Goal: Task Accomplishment & Management: Complete application form

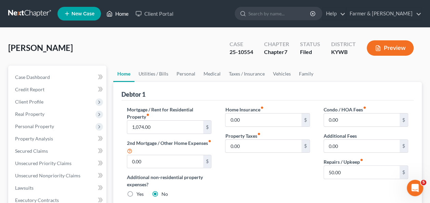
click at [121, 17] on link "Home" at bounding box center [117, 14] width 29 height 12
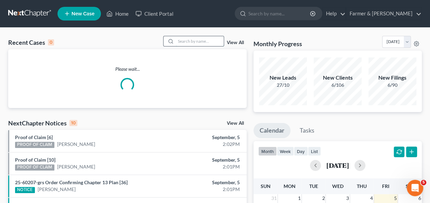
click at [202, 42] on input "search" at bounding box center [200, 41] width 48 height 10
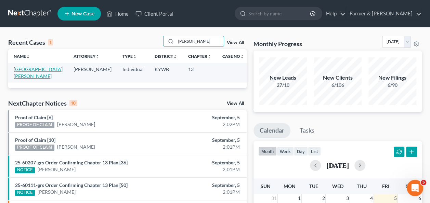
type input "[PERSON_NAME]"
click at [47, 70] on link "[GEOGRAPHIC_DATA][PERSON_NAME]" at bounding box center [38, 72] width 49 height 13
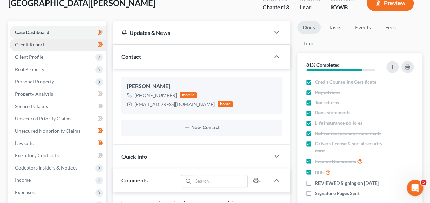
scroll to position [45, 0]
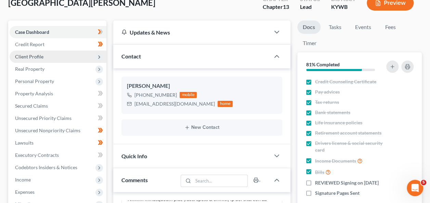
click at [36, 58] on span "Client Profile" at bounding box center [29, 57] width 28 height 6
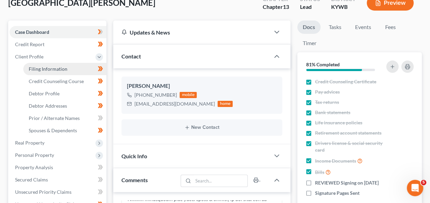
click at [49, 68] on span "Filing Information" at bounding box center [48, 69] width 39 height 6
select select "1"
select select "0"
select select "3"
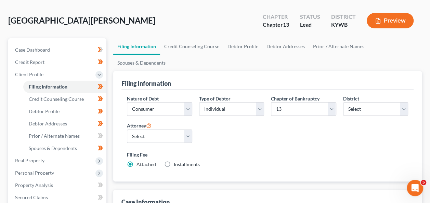
scroll to position [27, 0]
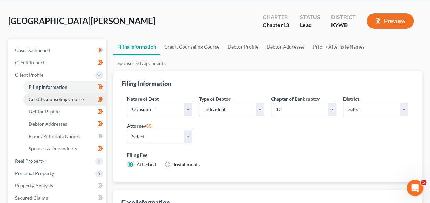
click at [56, 97] on span "Credit Counseling Course" at bounding box center [56, 100] width 55 height 6
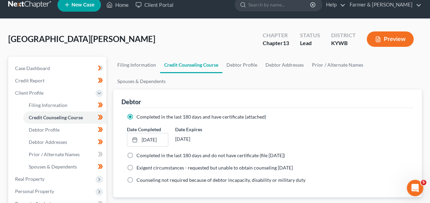
scroll to position [73, 0]
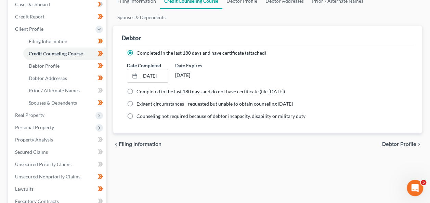
click at [414, 142] on span "Debtor Profile" at bounding box center [399, 144] width 34 height 5
select select "2"
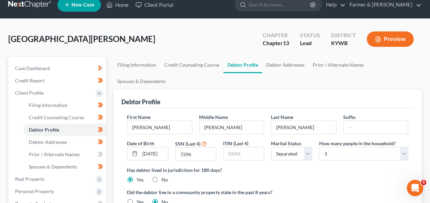
scroll to position [13, 0]
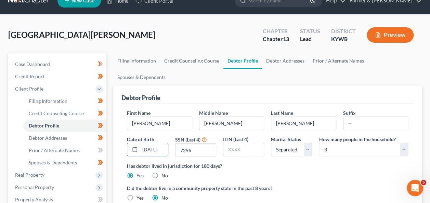
click at [150, 143] on input "[DATE]" at bounding box center [154, 149] width 28 height 13
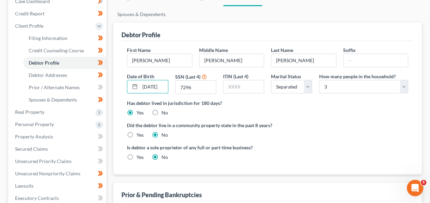
scroll to position [76, 0]
click at [68, 74] on link "Debtor Addresses" at bounding box center [64, 75] width 83 height 12
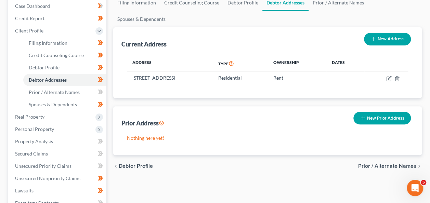
scroll to position [117, 0]
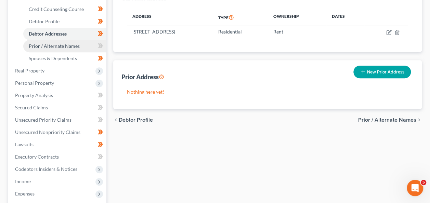
click at [51, 50] on link "Prior / Alternate Names" at bounding box center [64, 46] width 83 height 12
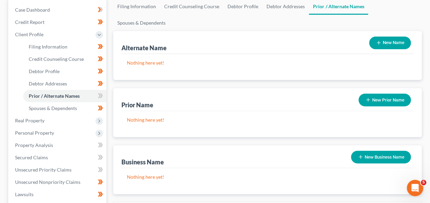
scroll to position [85, 0]
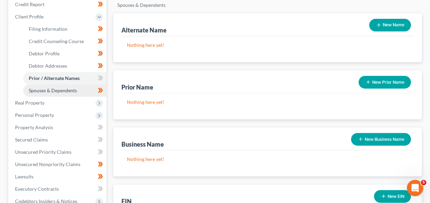
click at [59, 90] on span "Spouses & Dependents" at bounding box center [53, 91] width 48 height 6
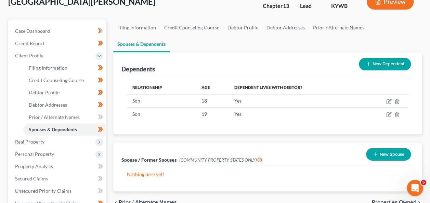
scroll to position [46, 0]
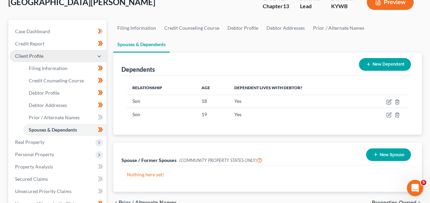
click at [86, 53] on span "Client Profile" at bounding box center [58, 56] width 97 height 12
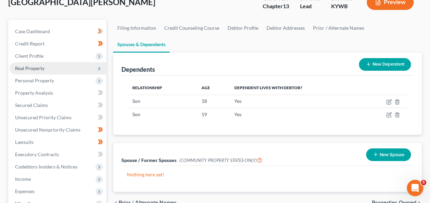
click at [45, 66] on span "Real Property" at bounding box center [58, 68] width 97 height 12
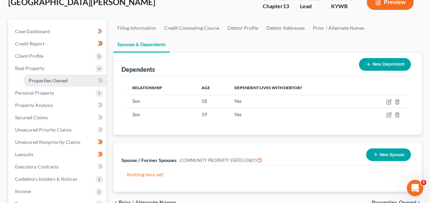
click at [57, 81] on span "Properties Owned" at bounding box center [48, 81] width 39 height 6
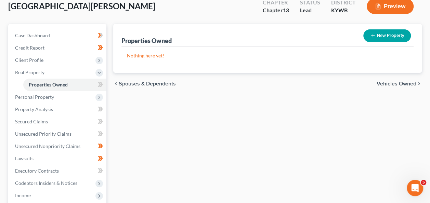
scroll to position [65, 0]
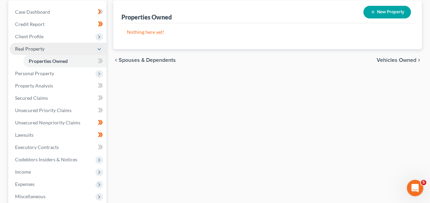
click at [94, 47] on span "Real Property" at bounding box center [58, 49] width 97 height 12
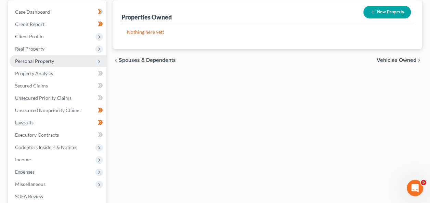
click at [36, 62] on span "Personal Property" at bounding box center [34, 61] width 39 height 6
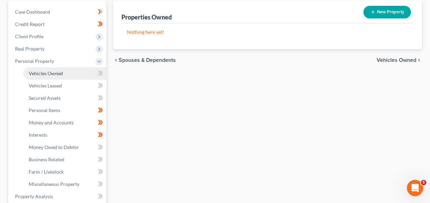
click at [45, 72] on span "Vehicles Owned" at bounding box center [46, 74] width 34 height 6
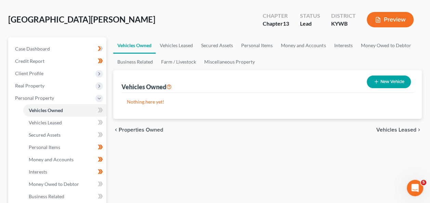
scroll to position [29, 0]
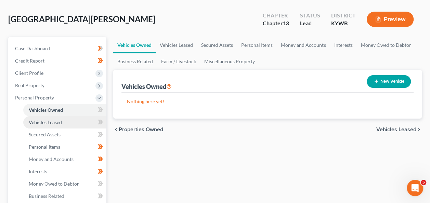
click at [57, 124] on span "Vehicles Leased" at bounding box center [45, 122] width 33 height 6
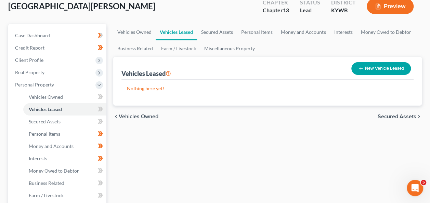
scroll to position [44, 0]
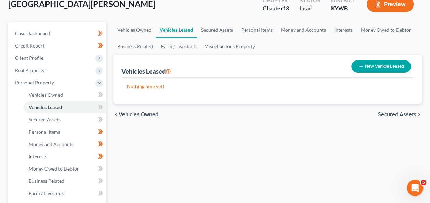
click at [410, 113] on span "Secured Assets" at bounding box center [397, 114] width 39 height 5
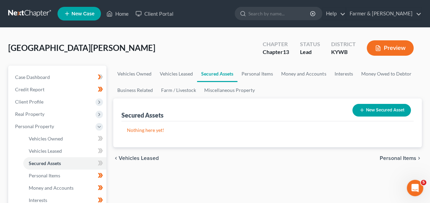
click at [393, 159] on span "Personal Items" at bounding box center [398, 158] width 37 height 5
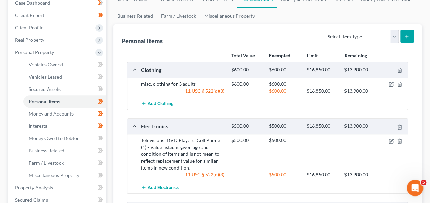
scroll to position [94, 0]
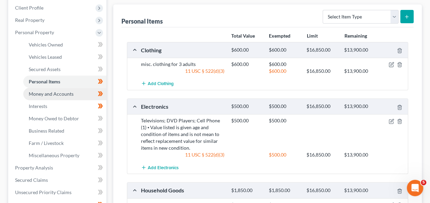
click at [71, 94] on span "Money and Accounts" at bounding box center [51, 94] width 45 height 6
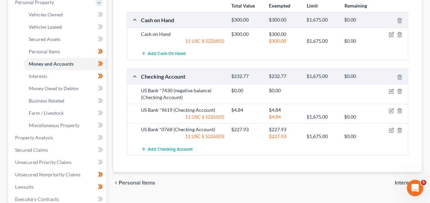
scroll to position [117, 0]
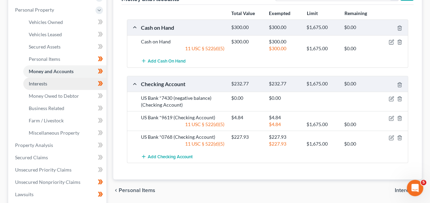
click at [72, 84] on link "Interests" at bounding box center [64, 84] width 83 height 12
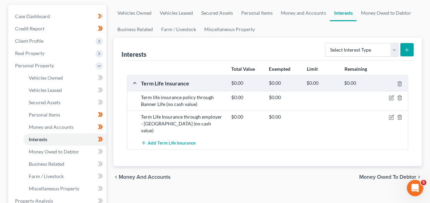
scroll to position [69, 0]
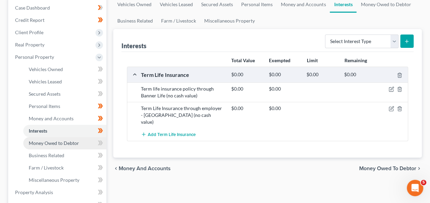
click at [60, 143] on span "Money Owed to Debtor" at bounding box center [54, 143] width 50 height 6
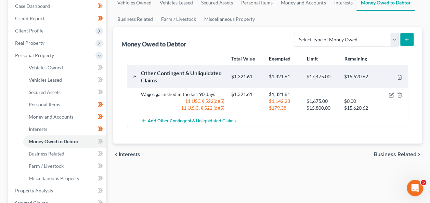
scroll to position [72, 0]
click at [139, 18] on link "Business Related" at bounding box center [135, 19] width 44 height 16
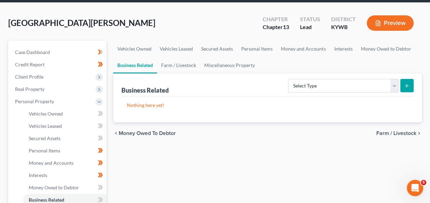
scroll to position [25, 0]
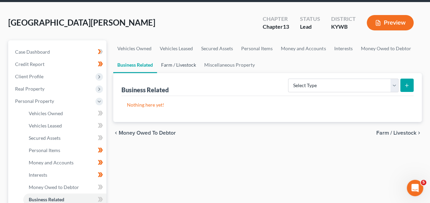
click at [181, 66] on link "Farm / Livestock" at bounding box center [178, 65] width 43 height 16
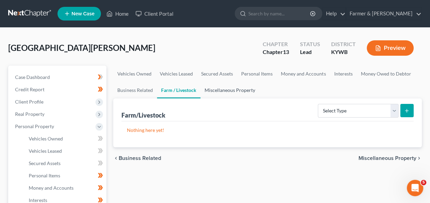
click at [224, 93] on link "Miscellaneous Property" at bounding box center [230, 90] width 59 height 16
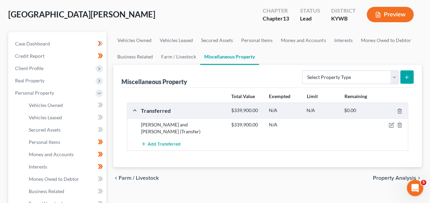
scroll to position [32, 0]
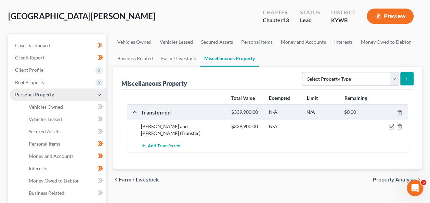
click at [81, 94] on span "Personal Property" at bounding box center [58, 95] width 97 height 12
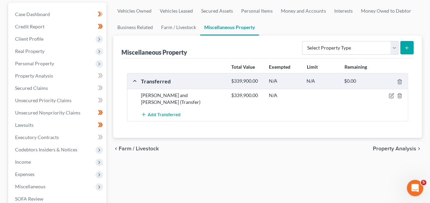
scroll to position [63, 0]
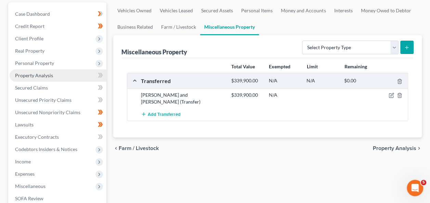
click at [47, 73] on span "Property Analysis" at bounding box center [34, 76] width 38 height 6
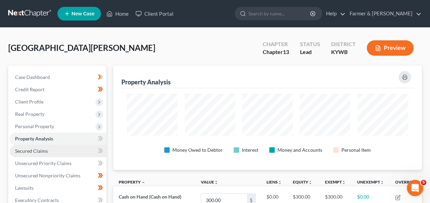
click at [33, 151] on span "Secured Claims" at bounding box center [31, 151] width 33 height 6
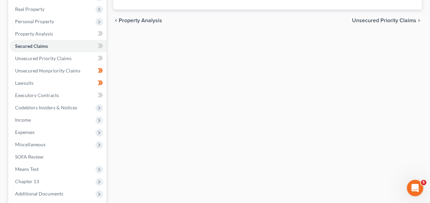
scroll to position [107, 0]
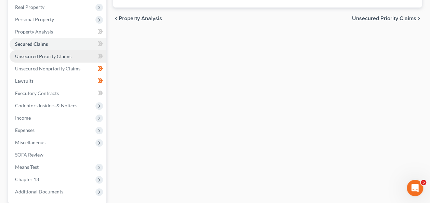
click at [66, 58] on span "Unsecured Priority Claims" at bounding box center [43, 56] width 56 height 6
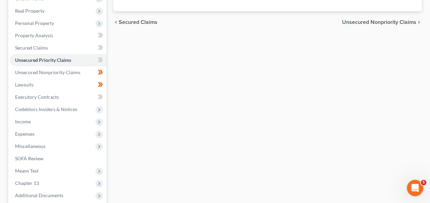
scroll to position [105, 0]
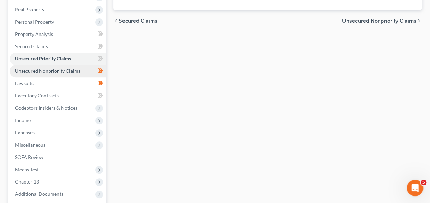
click at [66, 70] on span "Unsecured Nonpriority Claims" at bounding box center [47, 71] width 65 height 6
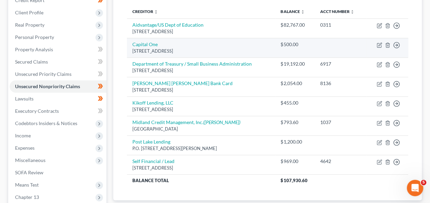
scroll to position [106, 0]
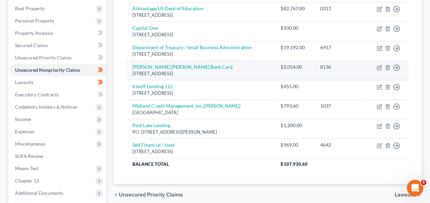
click at [289, 62] on td "$2,054.00" at bounding box center [295, 71] width 40 height 20
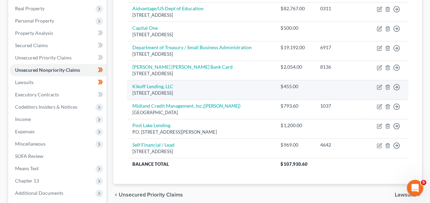
click at [301, 89] on td "$455.00" at bounding box center [295, 90] width 40 height 20
drag, startPoint x: 301, startPoint y: 89, endPoint x: 296, endPoint y: 89, distance: 4.8
click at [296, 89] on td "$455.00" at bounding box center [295, 90] width 40 height 20
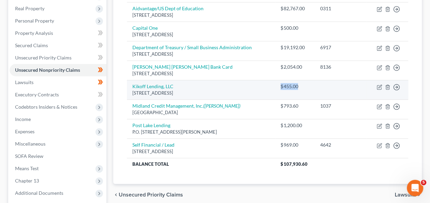
click at [292, 88] on div "$455.00" at bounding box center [295, 86] width 29 height 7
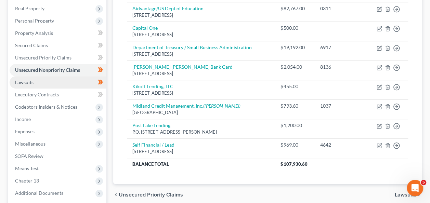
click at [53, 82] on link "Lawsuits" at bounding box center [58, 82] width 97 height 12
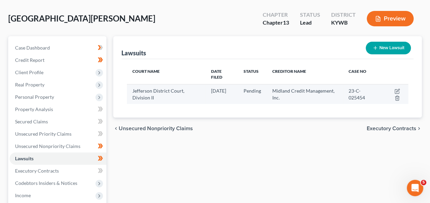
scroll to position [83, 0]
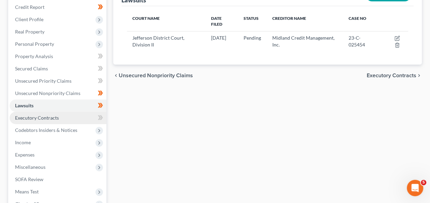
click at [40, 118] on span "Executory Contracts" at bounding box center [37, 118] width 44 height 6
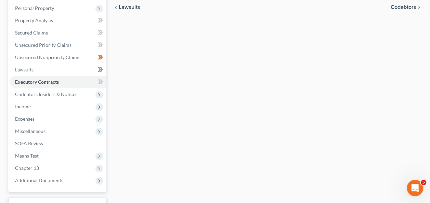
scroll to position [119, 0]
click at [73, 95] on span "Codebtors Insiders & Notices" at bounding box center [46, 94] width 62 height 6
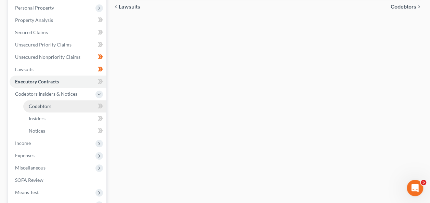
click at [51, 110] on link "Codebtors" at bounding box center [64, 106] width 83 height 12
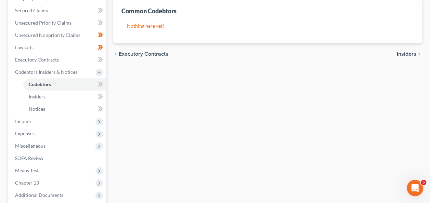
scroll to position [140, 0]
click at [48, 95] on link "Insiders" at bounding box center [64, 97] width 83 height 12
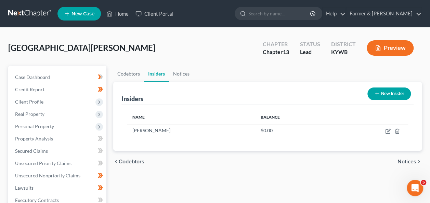
scroll to position [9, 0]
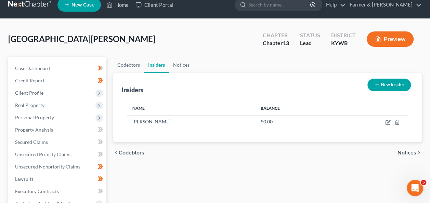
click at [111, 55] on div "[GEOGRAPHIC_DATA][PERSON_NAME] Upgraded Chapter Chapter 13 Status Lead District…" at bounding box center [215, 42] width 414 height 30
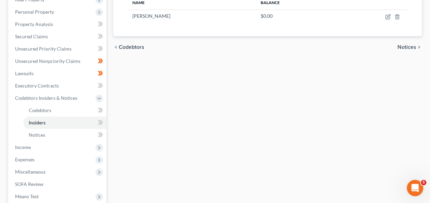
scroll to position [166, 0]
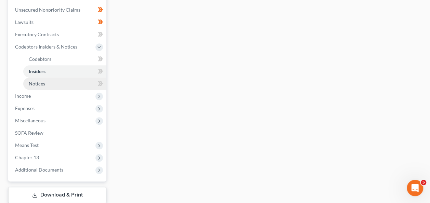
click at [40, 84] on span "Notices" at bounding box center [37, 84] width 16 height 6
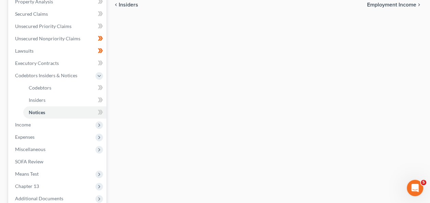
scroll to position [138, 0]
click at [31, 123] on span "Income" at bounding box center [58, 124] width 97 height 12
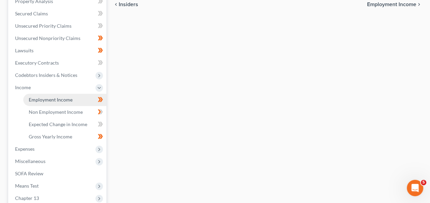
click at [49, 100] on span "Employment Income" at bounding box center [51, 100] width 44 height 6
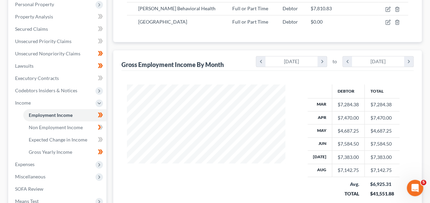
scroll to position [146, 0]
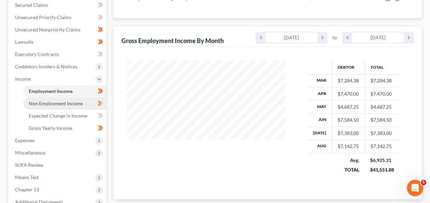
click at [62, 103] on span "Non Employment Income" at bounding box center [56, 104] width 54 height 6
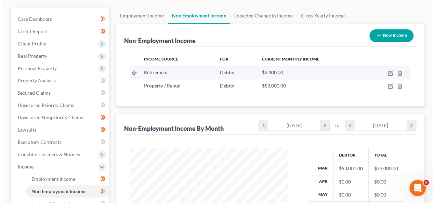
scroll to position [58, 0]
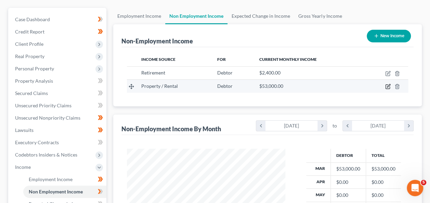
click at [387, 86] on icon "button" at bounding box center [388, 86] width 3 height 3
select select "9"
select select "0"
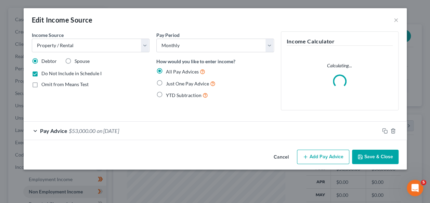
scroll to position [122, 174]
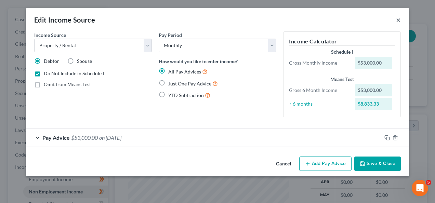
click at [398, 20] on button "×" at bounding box center [398, 20] width 5 height 8
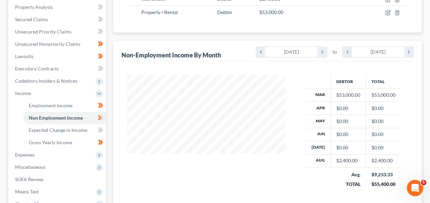
scroll to position [163, 0]
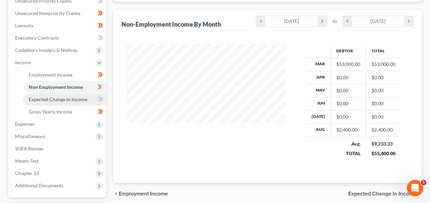
click at [64, 100] on span "Expected Change in Income" at bounding box center [58, 100] width 59 height 6
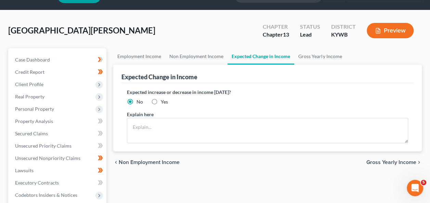
scroll to position [221, 0]
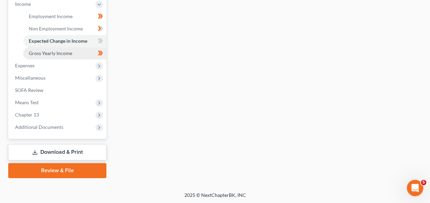
click at [51, 54] on span "Gross Yearly Income" at bounding box center [50, 53] width 43 height 6
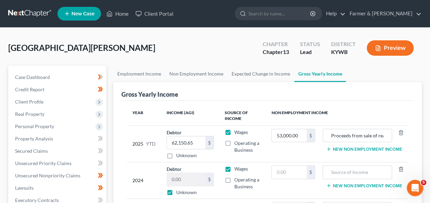
scroll to position [153, 0]
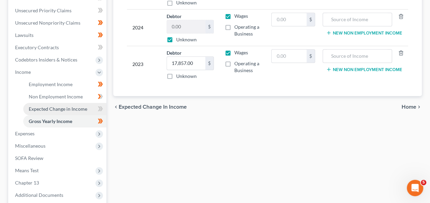
click at [50, 110] on span "Expected Change in Income" at bounding box center [58, 109] width 59 height 6
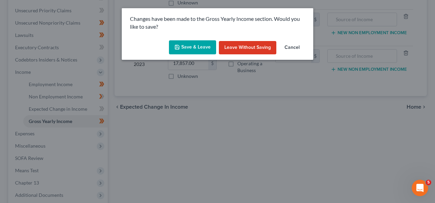
click at [240, 47] on button "Leave without Saving" at bounding box center [248, 48] width 58 height 14
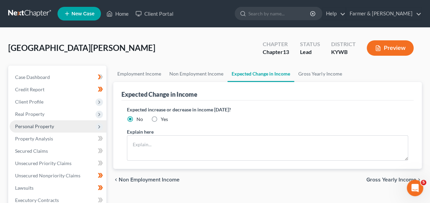
scroll to position [55, 0]
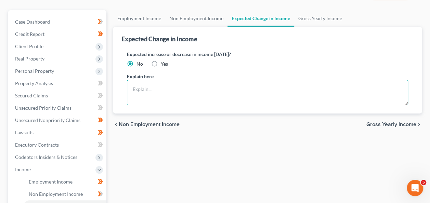
click at [146, 83] on textarea at bounding box center [267, 92] width 281 height 25
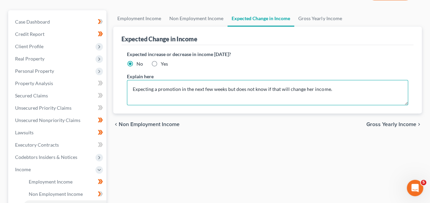
type textarea "Expecting a promotion in the next few weeks but does not know if that will chan…"
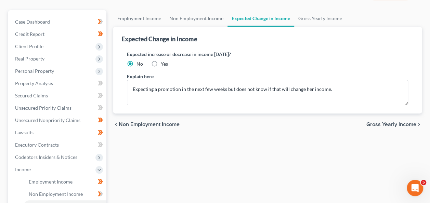
click at [382, 126] on span "Gross Yearly Income" at bounding box center [392, 124] width 50 height 5
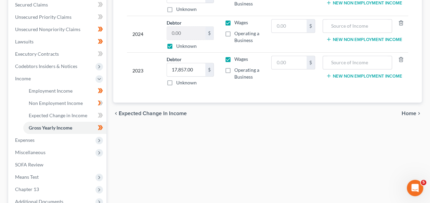
scroll to position [153, 0]
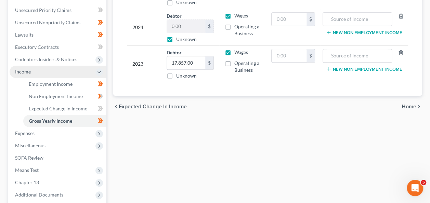
click at [48, 68] on span "Income" at bounding box center [58, 72] width 97 height 12
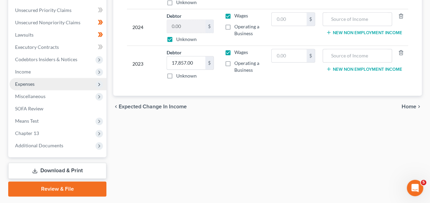
click at [56, 86] on span "Expenses" at bounding box center [58, 84] width 97 height 12
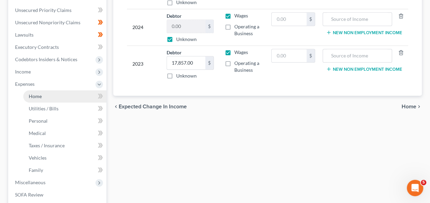
click at [56, 94] on link "Home" at bounding box center [64, 96] width 83 height 12
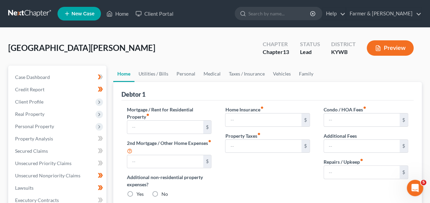
type input "1,876.00"
type input "0.00"
radio input "true"
type input "0.00"
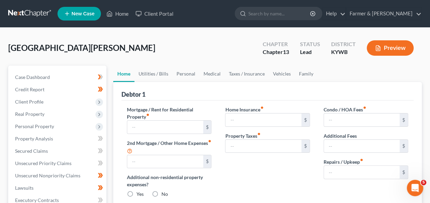
type input "0.00"
type input "50.00"
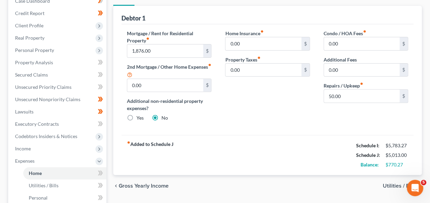
scroll to position [55, 0]
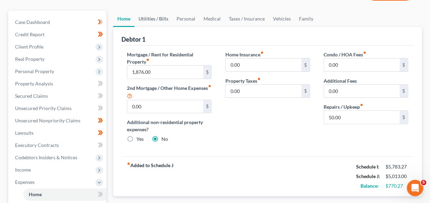
click at [150, 22] on link "Utilities / Bills" at bounding box center [154, 19] width 38 height 16
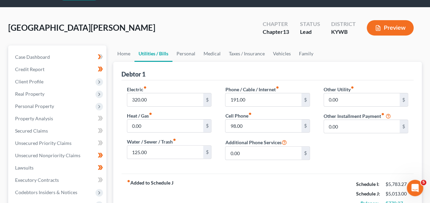
scroll to position [21, 0]
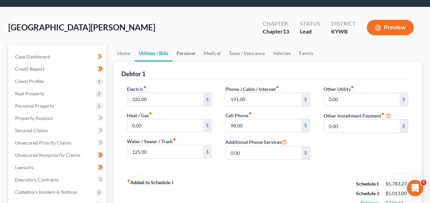
click at [184, 54] on link "Personal" at bounding box center [186, 53] width 27 height 16
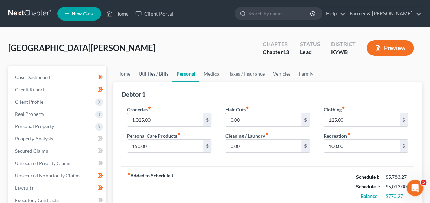
click at [147, 73] on link "Utilities / Bills" at bounding box center [154, 74] width 38 height 16
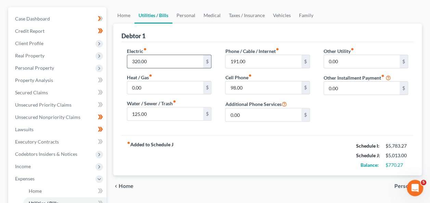
scroll to position [27, 0]
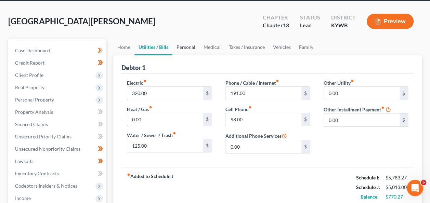
click at [190, 45] on link "Personal" at bounding box center [186, 47] width 27 height 16
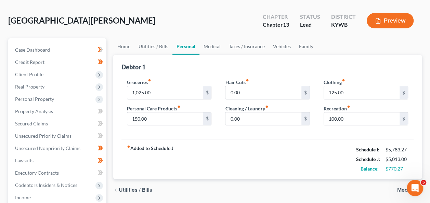
scroll to position [28, 0]
click at [206, 45] on link "Medical" at bounding box center [212, 46] width 25 height 16
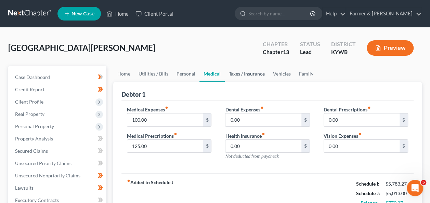
click at [250, 71] on link "Taxes / Insurance" at bounding box center [247, 74] width 44 height 16
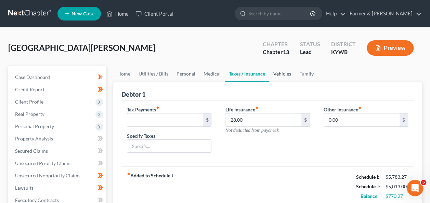
click at [277, 74] on link "Vehicles" at bounding box center [282, 74] width 26 height 16
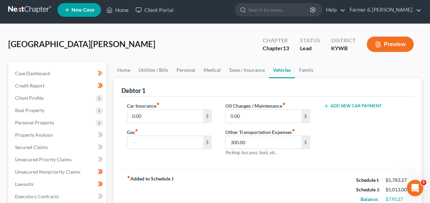
scroll to position [1, 0]
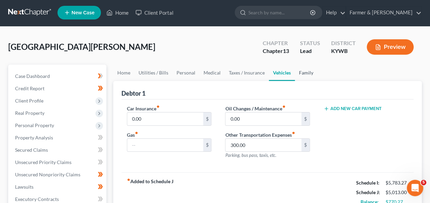
click at [311, 72] on link "Family" at bounding box center [306, 73] width 23 height 16
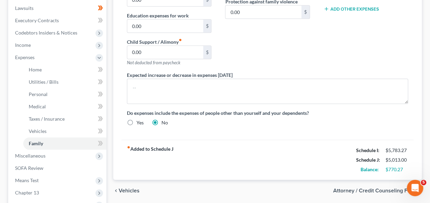
scroll to position [180, 0]
click at [34, 153] on span "Miscellaneous" at bounding box center [30, 156] width 30 height 6
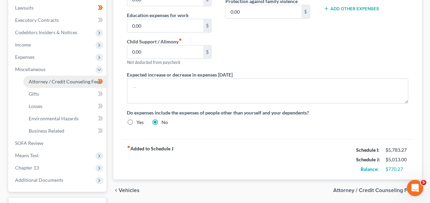
click at [51, 86] on link "Attorney / Credit Counseling Fees" at bounding box center [64, 82] width 83 height 12
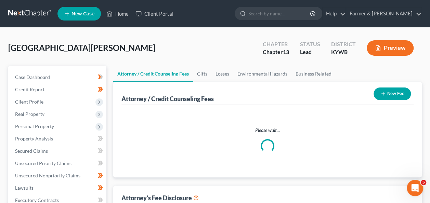
select select "0"
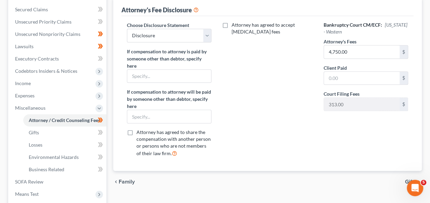
scroll to position [142, 0]
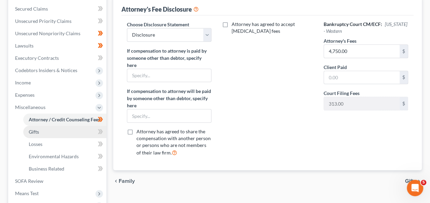
click at [40, 136] on link "Gifts" at bounding box center [64, 132] width 83 height 12
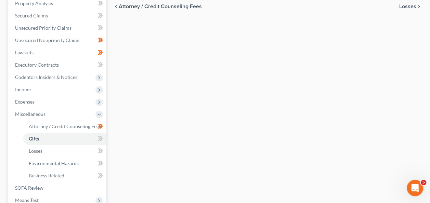
scroll to position [136, 0]
click at [41, 152] on span "Losses" at bounding box center [36, 151] width 14 height 6
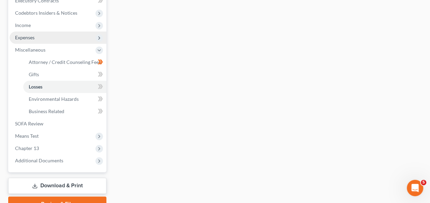
scroll to position [200, 0]
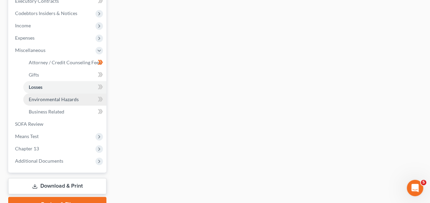
click at [56, 95] on link "Environmental Hazards" at bounding box center [64, 99] width 83 height 12
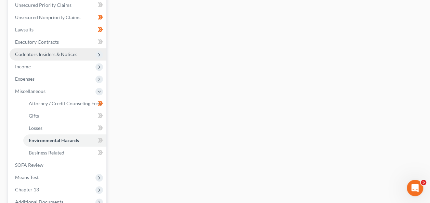
scroll to position [158, 0]
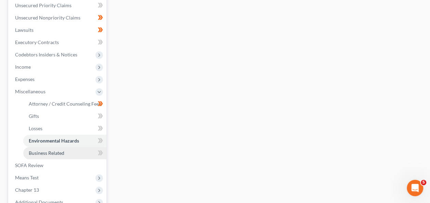
click at [52, 155] on span "Business Related" at bounding box center [47, 153] width 36 height 6
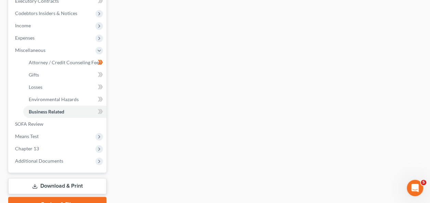
scroll to position [200, 0]
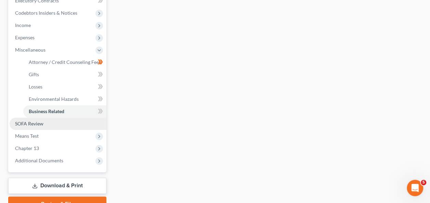
click at [36, 126] on link "SOFA Review" at bounding box center [58, 124] width 97 height 12
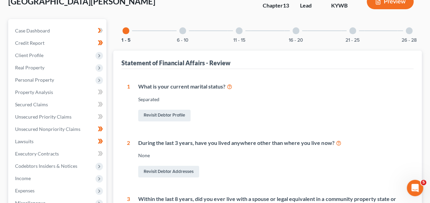
scroll to position [38, 0]
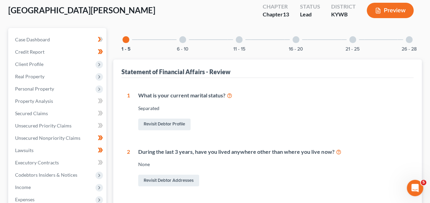
click at [183, 40] on div at bounding box center [182, 39] width 7 height 7
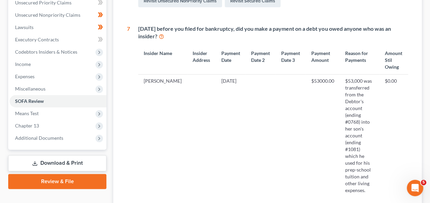
scroll to position [0, 0]
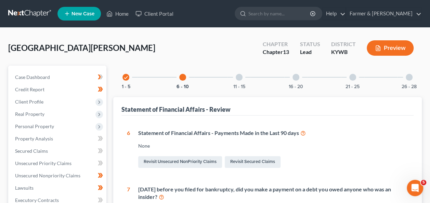
click at [240, 78] on div at bounding box center [239, 77] width 7 height 7
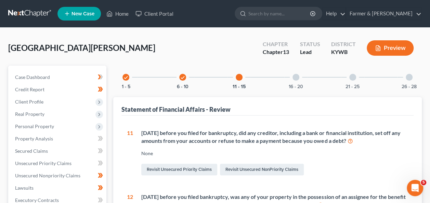
click at [294, 78] on div at bounding box center [296, 77] width 7 height 7
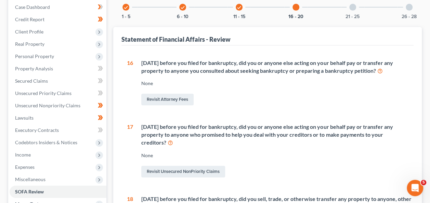
scroll to position [71, 0]
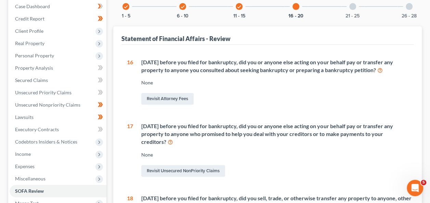
click at [353, 9] on div at bounding box center [353, 6] width 7 height 7
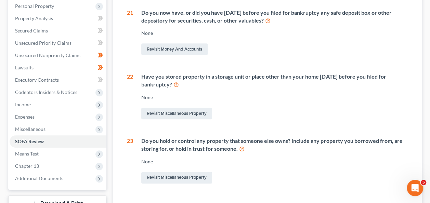
scroll to position [0, 0]
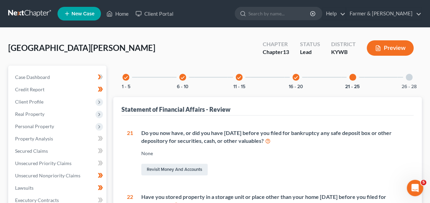
click at [408, 77] on div at bounding box center [409, 77] width 7 height 7
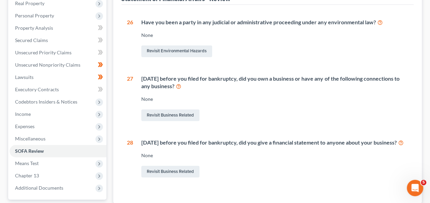
scroll to position [172, 0]
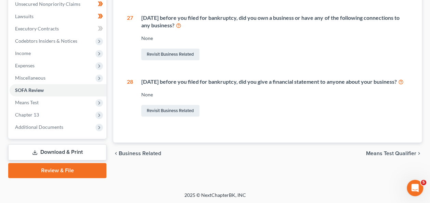
click at [313, 161] on div "chevron_left Business Related Means Test Qualifier chevron_right" at bounding box center [267, 154] width 309 height 22
click at [391, 156] on span "Means Test Qualifier" at bounding box center [391, 153] width 50 height 5
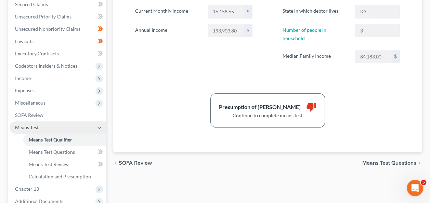
scroll to position [153, 0]
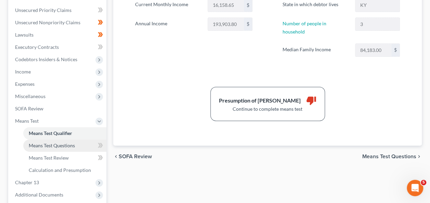
click at [56, 149] on link "Means Test Questions" at bounding box center [64, 146] width 83 height 12
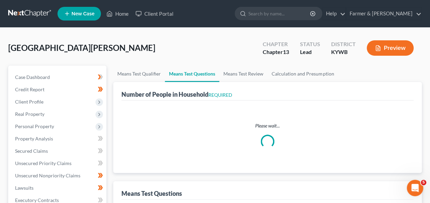
select select "0"
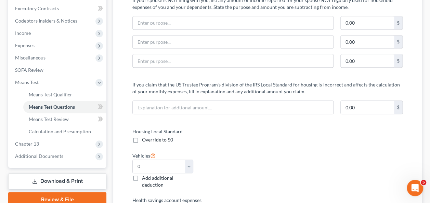
scroll to position [192, 0]
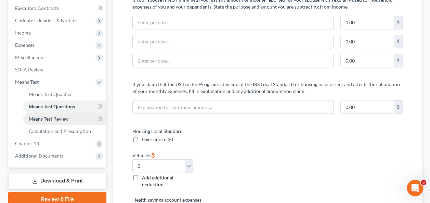
click at [63, 117] on span "Means Test Review" at bounding box center [49, 119] width 40 height 6
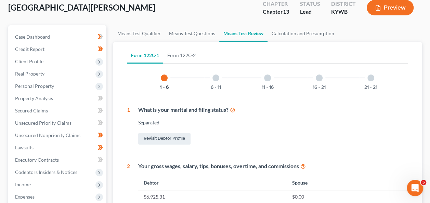
scroll to position [9, 0]
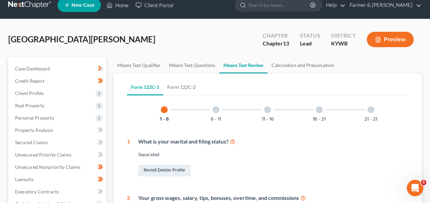
click at [216, 110] on div at bounding box center [216, 109] width 7 height 7
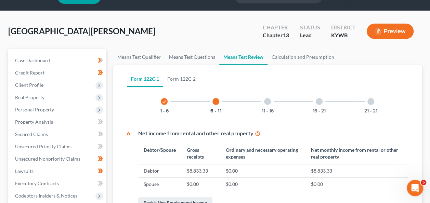
scroll to position [6, 0]
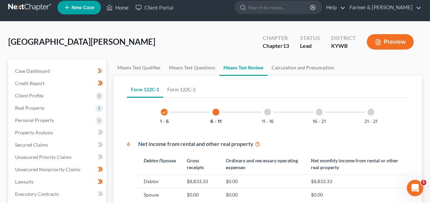
click at [263, 112] on div "11 - 16" at bounding box center [267, 112] width 23 height 23
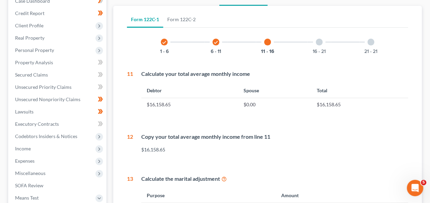
scroll to position [77, 0]
drag, startPoint x: 225, startPoint y: 125, endPoint x: 226, endPoint y: 117, distance: 8.3
click at [226, 117] on div "check 1 - 6 check 6 - 11 11 - 16 16 - 21 21 - 21 11 Calculate your total averag…" at bounding box center [267, 194] width 281 height 329
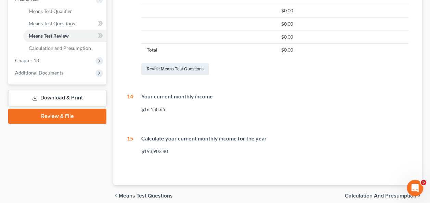
scroll to position [0, 0]
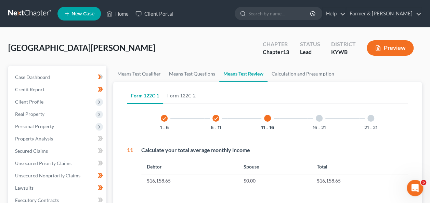
click at [318, 117] on div at bounding box center [319, 118] width 7 height 7
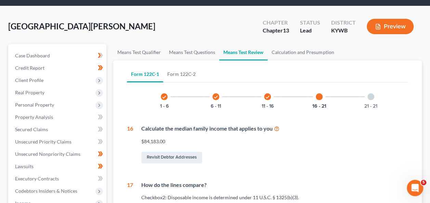
scroll to position [22, 0]
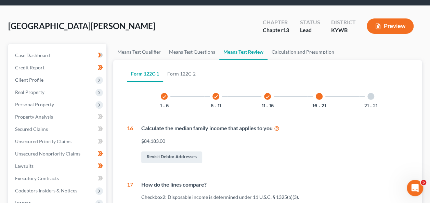
click at [376, 98] on div "21 - 21" at bounding box center [370, 96] width 23 height 23
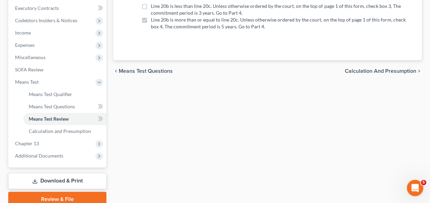
scroll to position [193, 0]
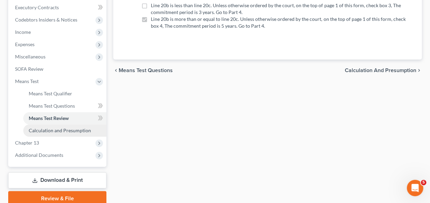
click at [86, 131] on span "Calculation and Presumption" at bounding box center [60, 131] width 62 height 6
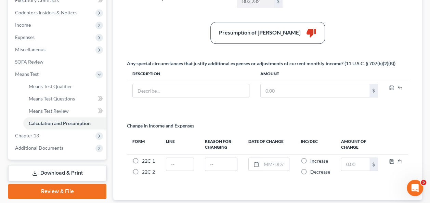
scroll to position [203, 0]
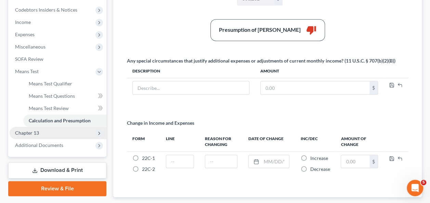
click at [42, 136] on span "Chapter 13" at bounding box center [58, 133] width 97 height 12
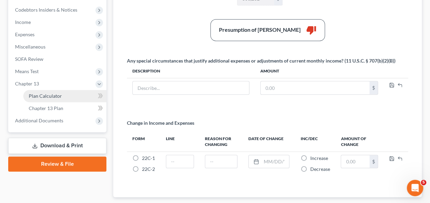
click at [56, 93] on span "Plan Calculator" at bounding box center [45, 96] width 33 height 6
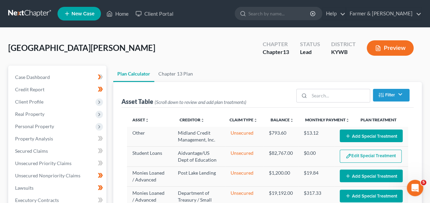
select select "59"
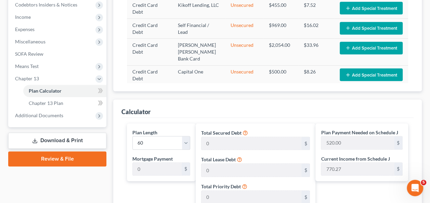
scroll to position [246, 0]
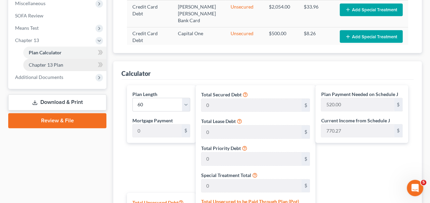
click at [41, 67] on link "Chapter 13 Plan" at bounding box center [64, 65] width 83 height 12
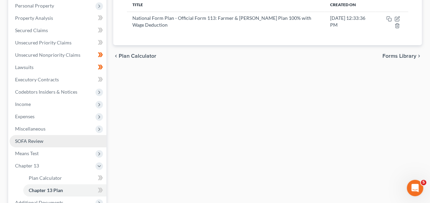
scroll to position [197, 0]
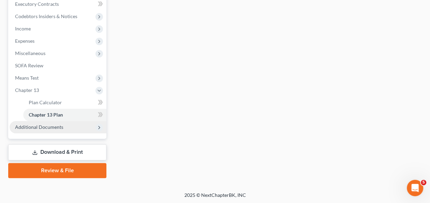
click at [51, 127] on span "Additional Documents" at bounding box center [39, 127] width 48 height 6
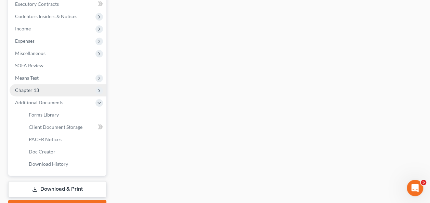
click at [36, 88] on span "Chapter 13" at bounding box center [27, 90] width 24 height 6
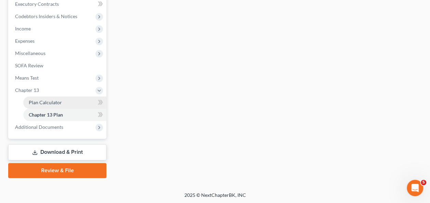
click at [59, 104] on span "Plan Calculator" at bounding box center [45, 103] width 33 height 6
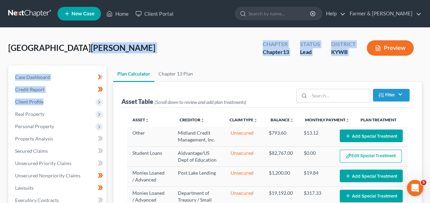
select select "59"
drag, startPoint x: 59, startPoint y: 104, endPoint x: 113, endPoint y: 62, distance: 68.8
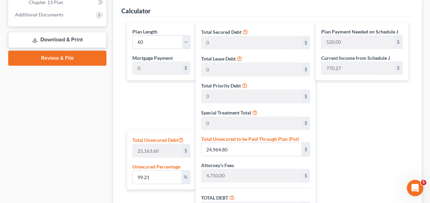
scroll to position [309, 0]
click at [190, 14] on div "Calculator" at bounding box center [268, 8] width 292 height 18
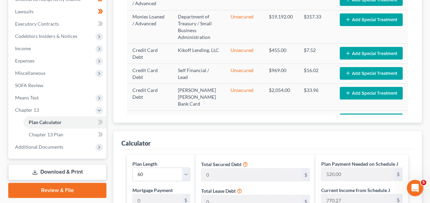
scroll to position [177, 0]
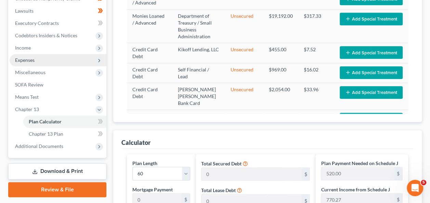
drag, startPoint x: 35, startPoint y: 59, endPoint x: 50, endPoint y: 57, distance: 14.4
click at [35, 59] on span "Expenses" at bounding box center [58, 60] width 97 height 12
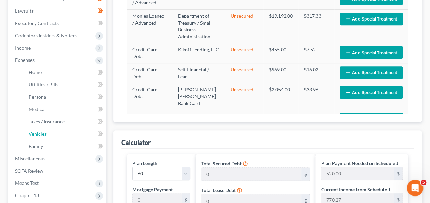
click at [49, 134] on link "Vehicles" at bounding box center [64, 134] width 83 height 12
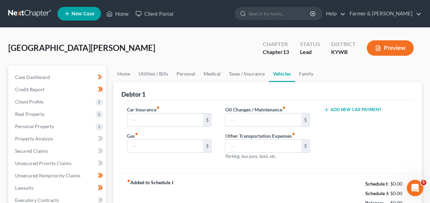
type input "0.00"
type input "300.00"
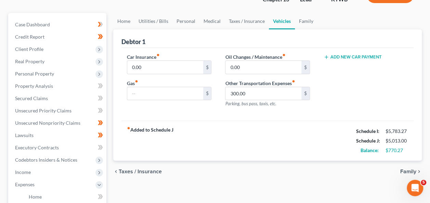
click at [341, 88] on div "Add New Car Payment" at bounding box center [366, 83] width 98 height 60
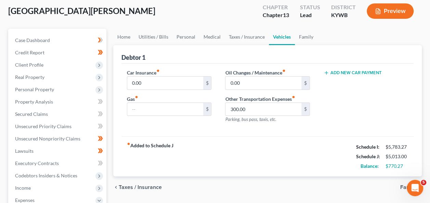
scroll to position [41, 0]
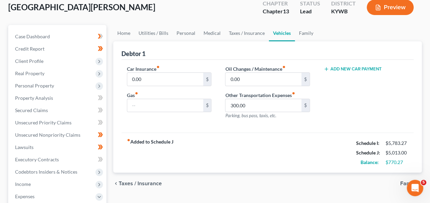
click at [231, 13] on div "[GEOGRAPHIC_DATA][PERSON_NAME] Upgraded Chapter Chapter 13 Status Lead District…" at bounding box center [215, 10] width 414 height 30
click at [307, 31] on link "Family" at bounding box center [306, 33] width 23 height 16
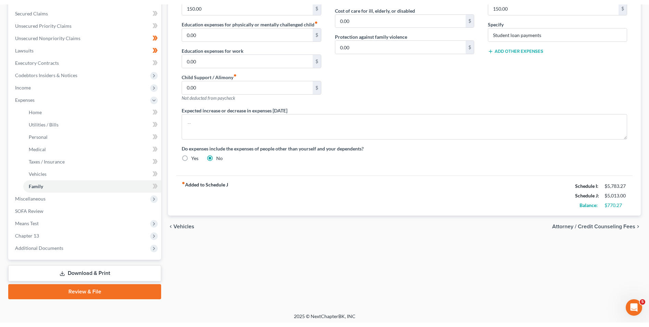
scroll to position [136, 0]
